Goal: Task Accomplishment & Management: Complete application form

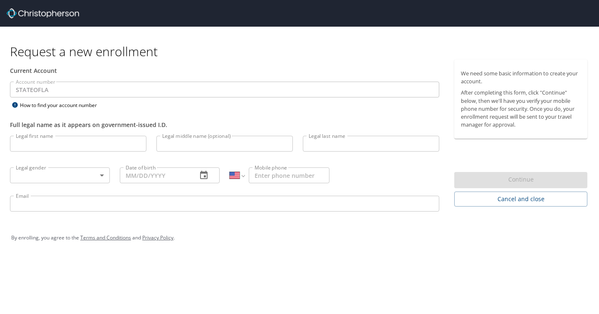
select select "US"
click at [90, 144] on input "Legal first name" at bounding box center [78, 144] width 136 height 16
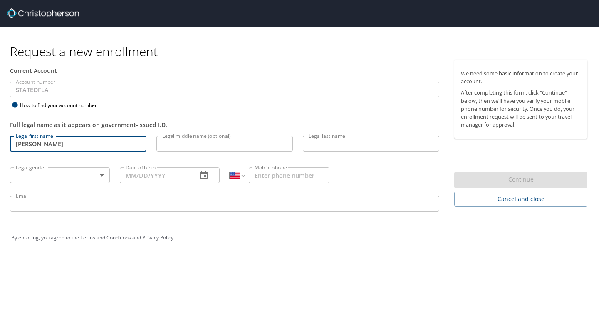
type input "[PERSON_NAME]"
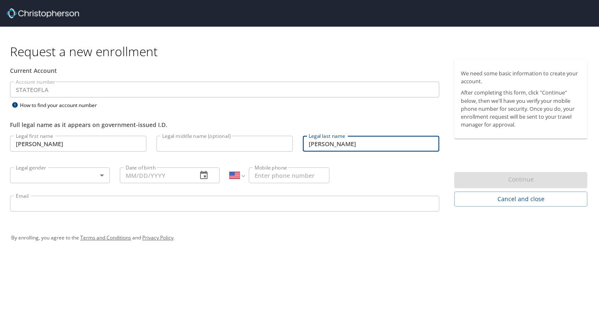
type input "[PERSON_NAME]"
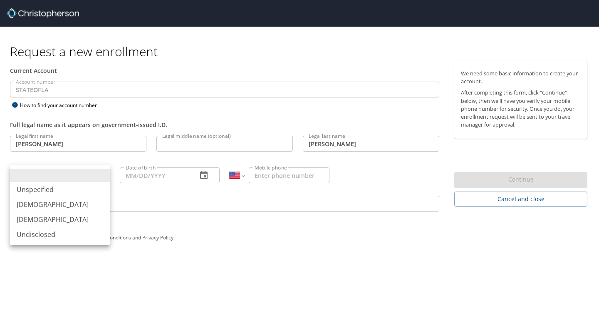
click at [67, 169] on body "Request a new enrollment Current Account Account number STATEOFLA Account numbe…" at bounding box center [299, 157] width 599 height 314
click at [72, 218] on li "[DEMOGRAPHIC_DATA]" at bounding box center [60, 219] width 100 height 15
type input "[DEMOGRAPHIC_DATA]"
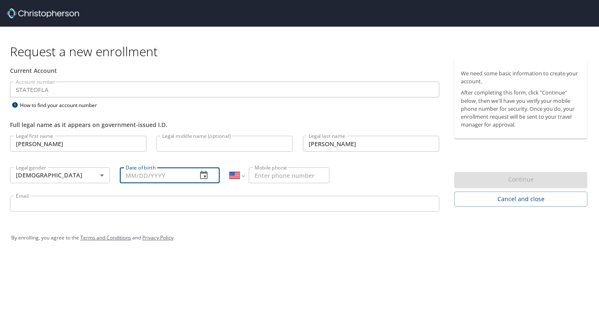
click at [138, 178] on input "Date of birth" at bounding box center [155, 175] width 71 height 16
type input "[DATE]"
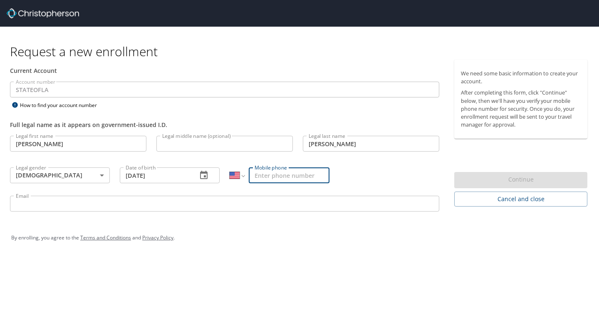
click at [257, 175] on input "Mobile phone" at bounding box center [289, 175] width 81 height 16
type input "[PHONE_NUMBER]"
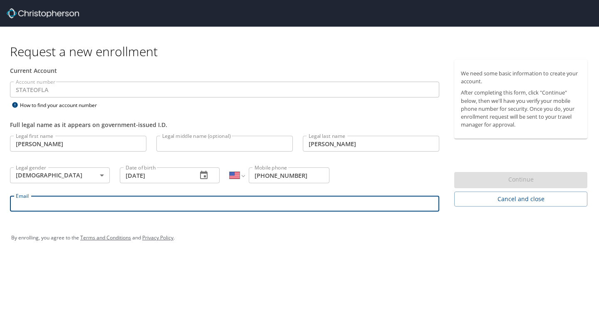
click at [242, 201] on input "Email" at bounding box center [224, 203] width 429 height 16
type input "[EMAIL_ADDRESS][DOMAIN_NAME]"
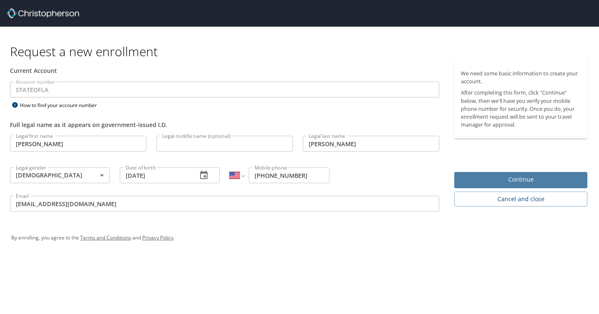
click at [476, 180] on span "Continue" at bounding box center [521, 179] width 120 height 10
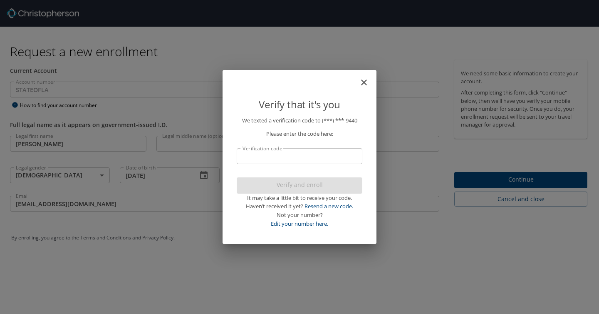
click at [288, 154] on input "Verification code" at bounding box center [300, 156] width 126 height 16
type input "19800"
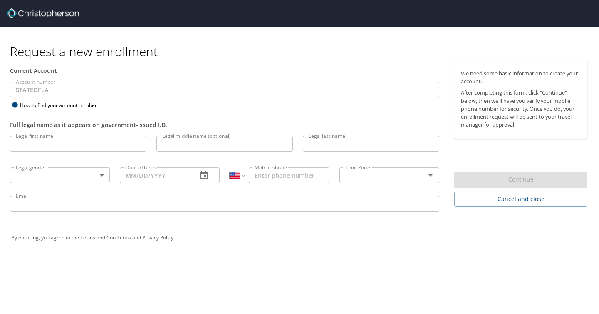
select select "US"
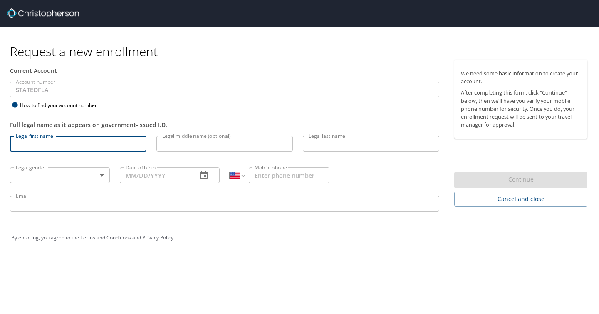
click at [58, 138] on input "Legal first name" at bounding box center [78, 144] width 136 height 16
type input "[PERSON_NAME]"
type input "T"
type input "[PERSON_NAME]"
type input "[PHONE_NUMBER]"
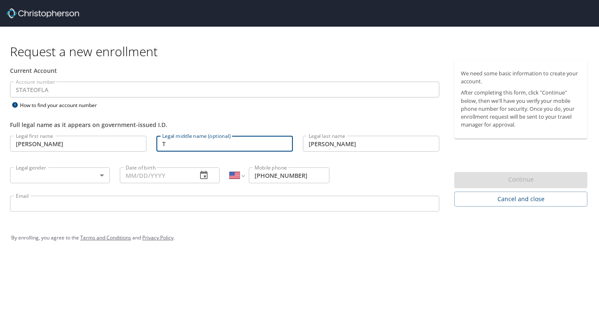
click at [171, 142] on input "T" at bounding box center [224, 144] width 136 height 16
click at [86, 178] on body "Request a new enrollment Current Account Account number STATEOFLA Account numbe…" at bounding box center [299, 157] width 599 height 314
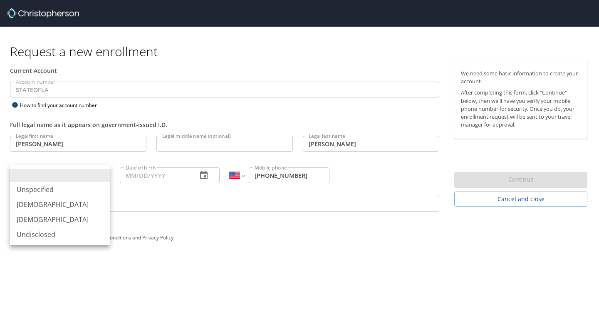
click at [85, 214] on li "[DEMOGRAPHIC_DATA]" at bounding box center [60, 219] width 100 height 15
type input "[DEMOGRAPHIC_DATA]"
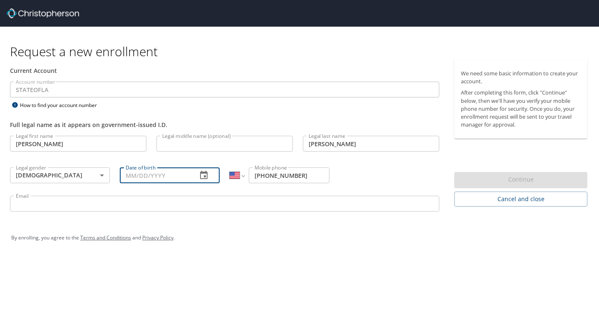
click at [133, 175] on input "Date of birth" at bounding box center [155, 175] width 71 height 16
type input "[DATE]"
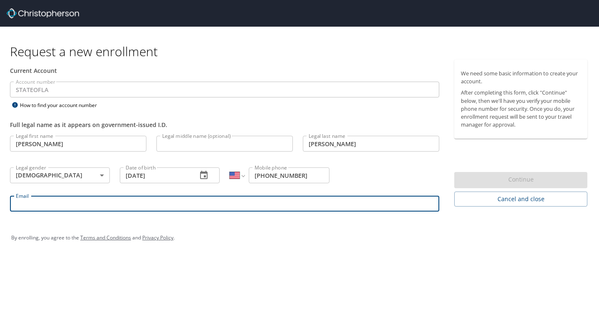
click at [119, 199] on input "Email" at bounding box center [224, 203] width 429 height 16
type input "[EMAIL_ADDRESS][DOMAIN_NAME]"
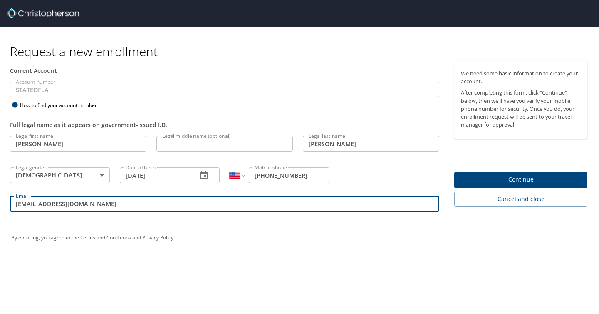
click at [240, 214] on div "Email snguy9@lsuhsc.edu Email" at bounding box center [224, 204] width 439 height 28
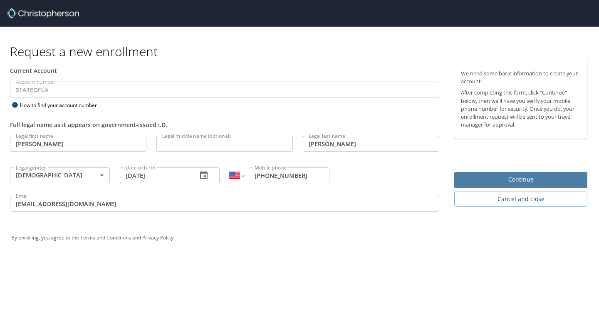
click at [478, 176] on span "Continue" at bounding box center [521, 179] width 120 height 10
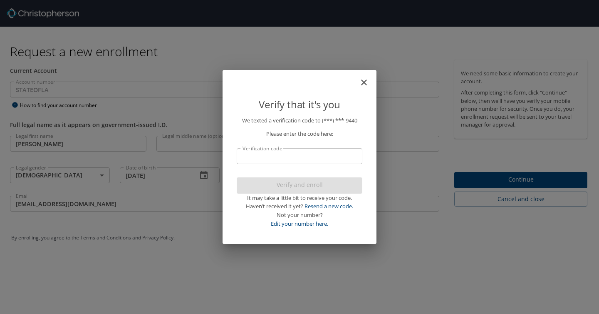
click at [294, 154] on input "Verification code" at bounding box center [300, 156] width 126 height 16
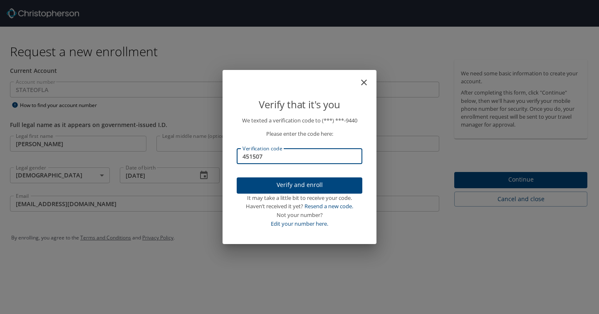
type input "451507"
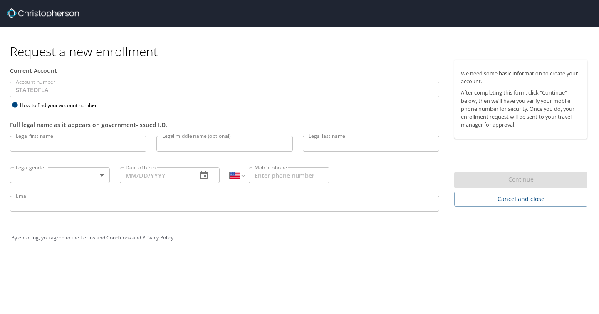
select select "US"
